Goal: Check status

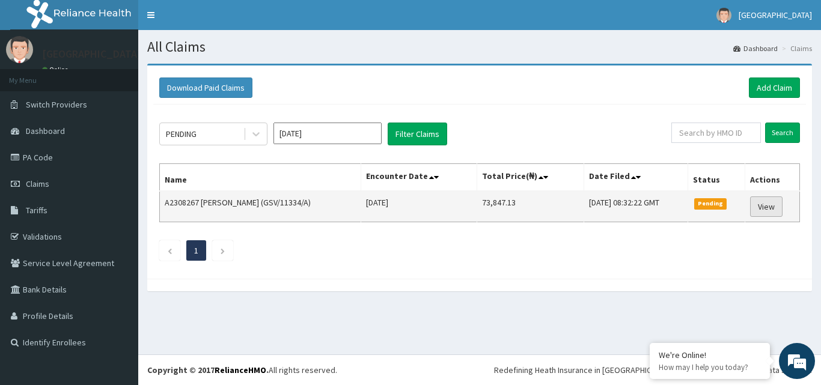
click at [771, 211] on link "View" at bounding box center [766, 207] width 32 height 20
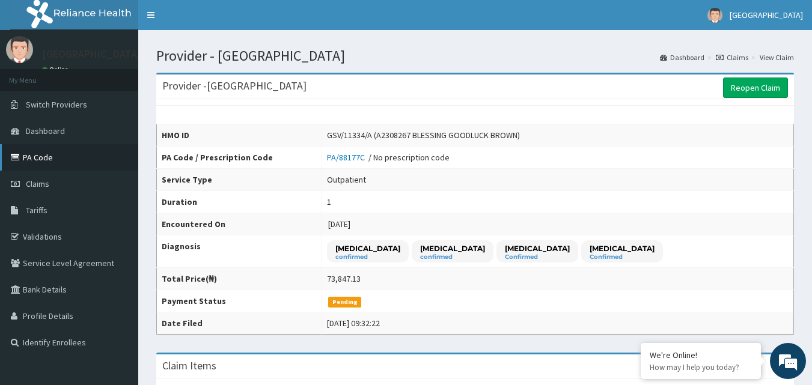
click at [29, 158] on link "PA Code" at bounding box center [69, 157] width 138 height 26
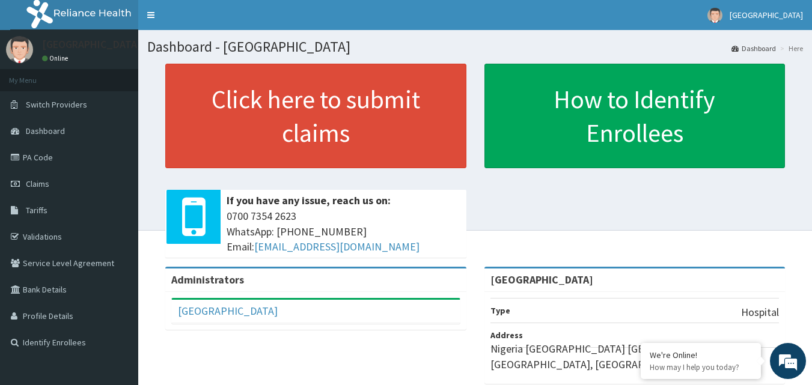
drag, startPoint x: 46, startPoint y: 154, endPoint x: 171, endPoint y: 228, distance: 144.7
click at [46, 153] on link "PA Code" at bounding box center [69, 157] width 138 height 26
